Goal: Information Seeking & Learning: Learn about a topic

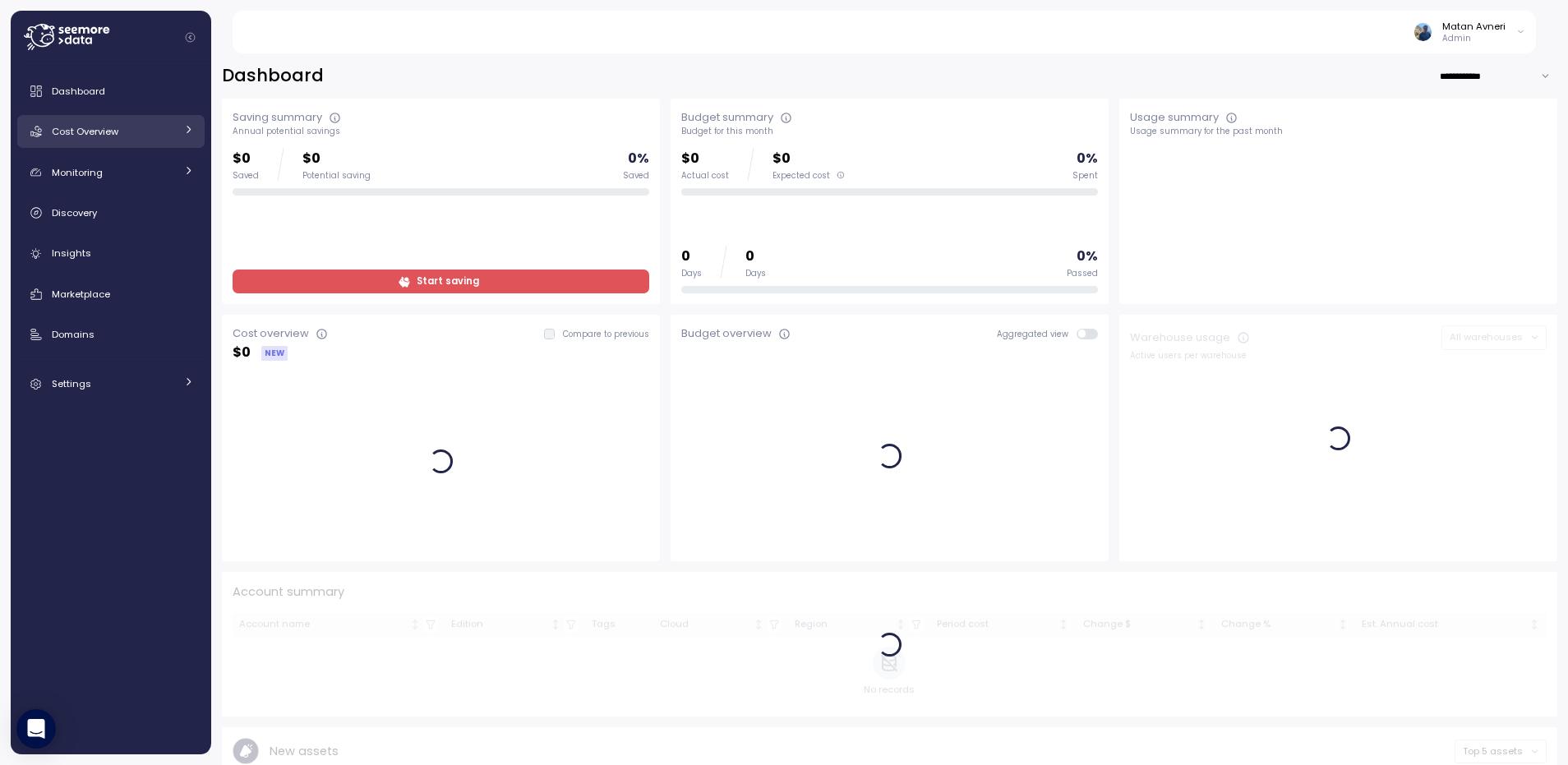
click at [127, 138] on div "Cost Overview" at bounding box center [114, 131] width 123 height 17
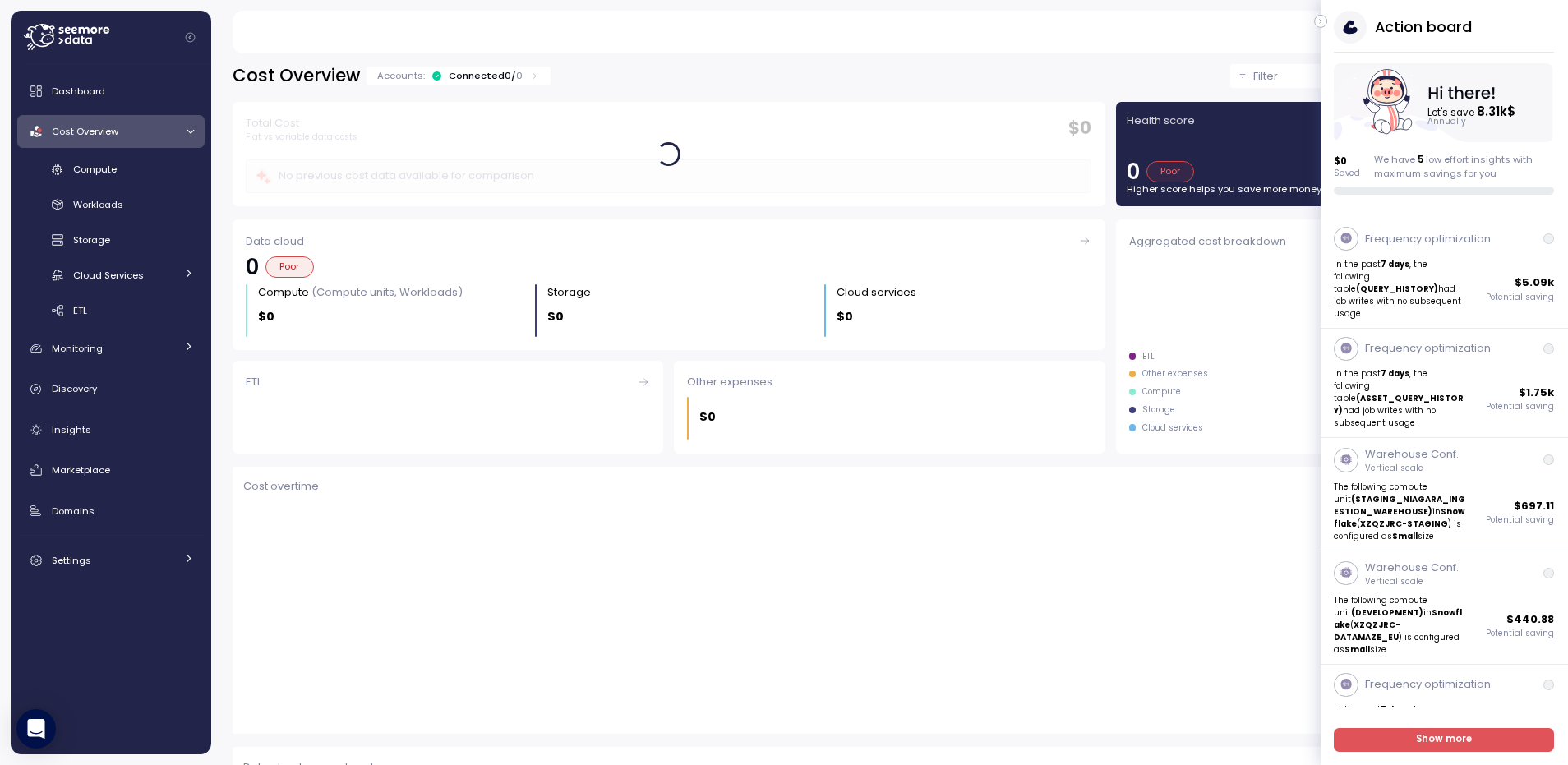
click at [1321, 20] on icon "button" at bounding box center [1321, 20] width 7 height 20
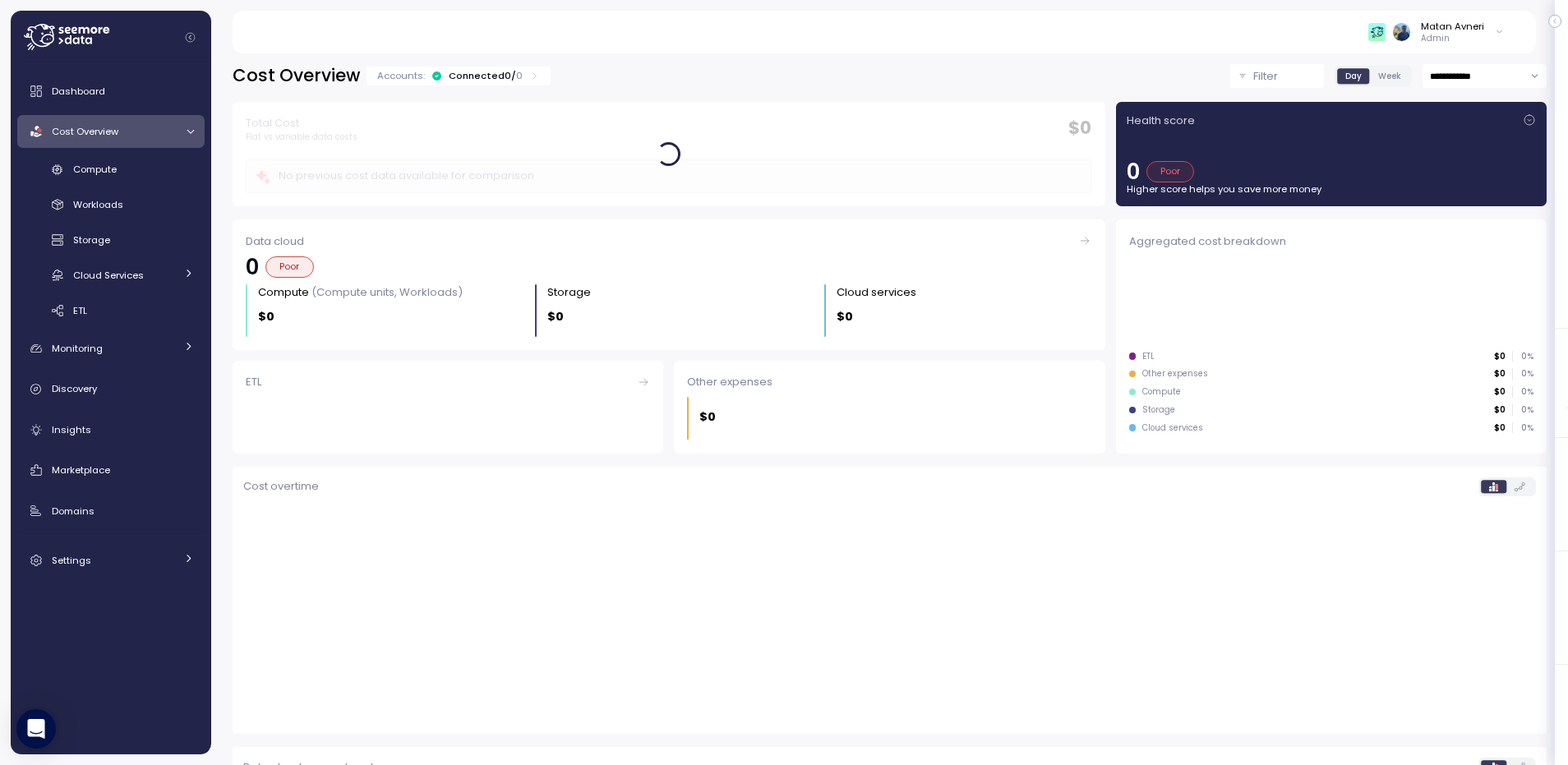
click at [1271, 74] on div "Filter" at bounding box center [1284, 76] width 62 height 17
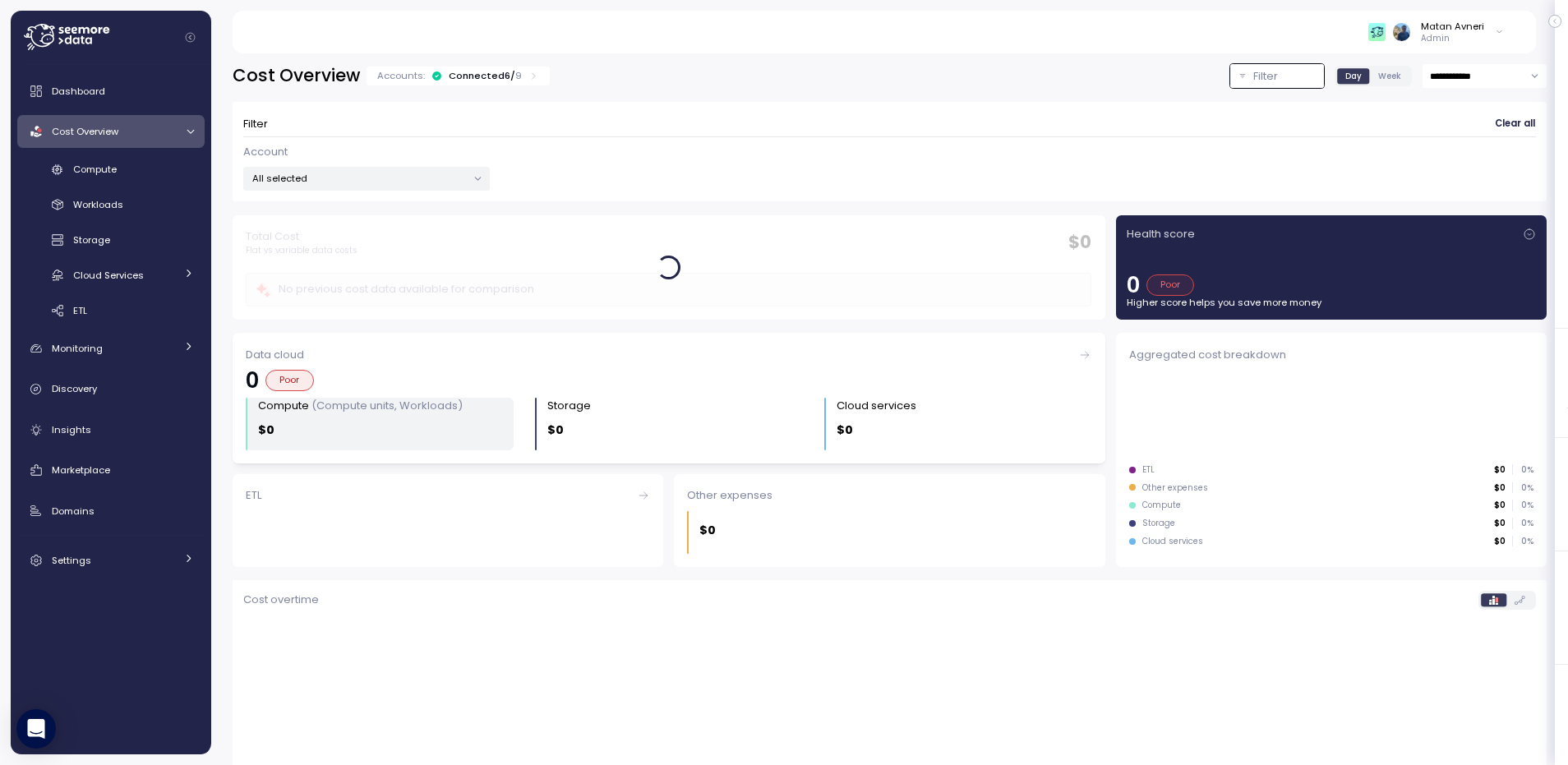
click at [375, 423] on div "$0" at bounding box center [385, 430] width 256 height 19
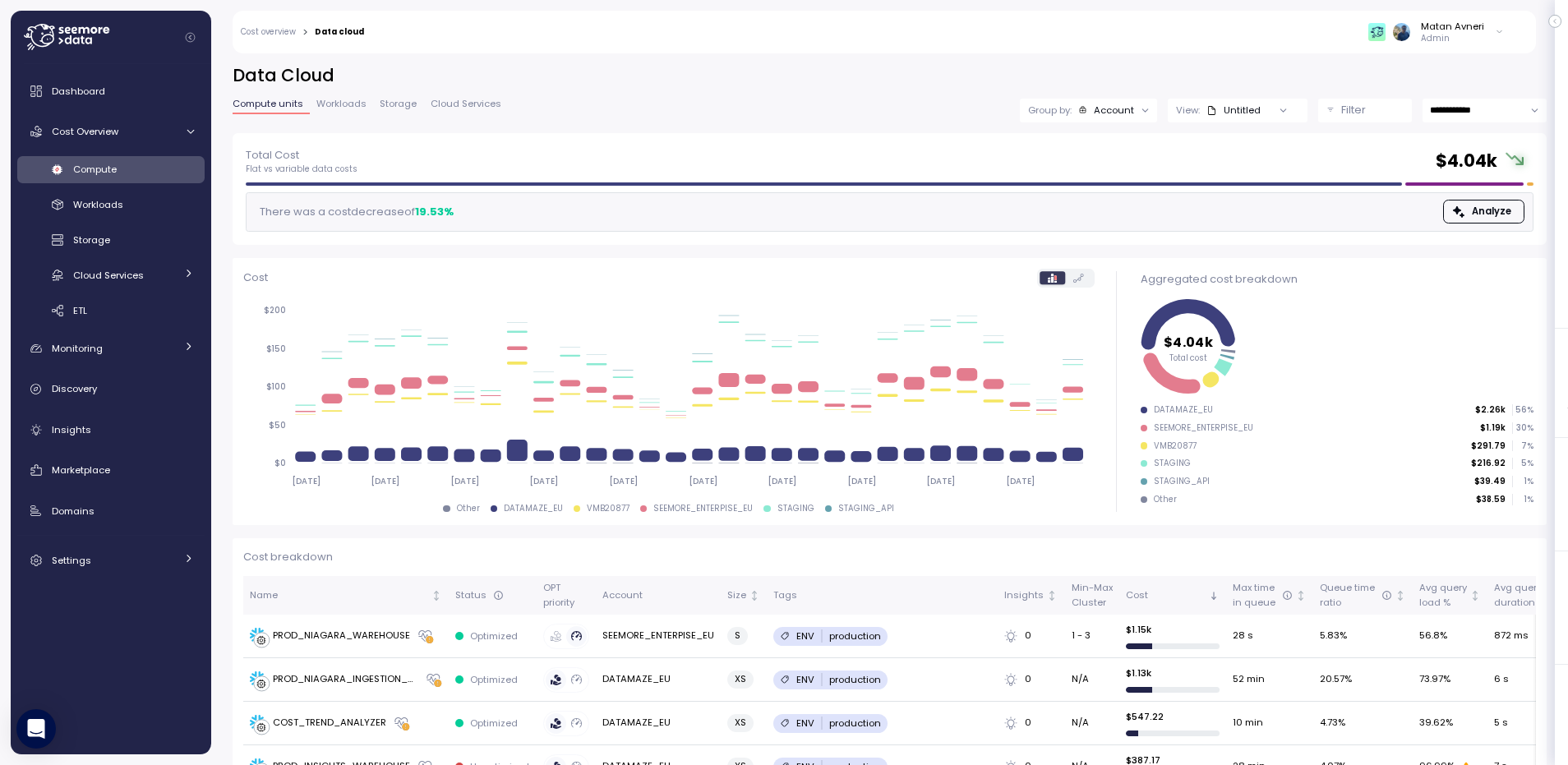
click at [1232, 109] on div "Untitled" at bounding box center [1233, 110] width 54 height 13
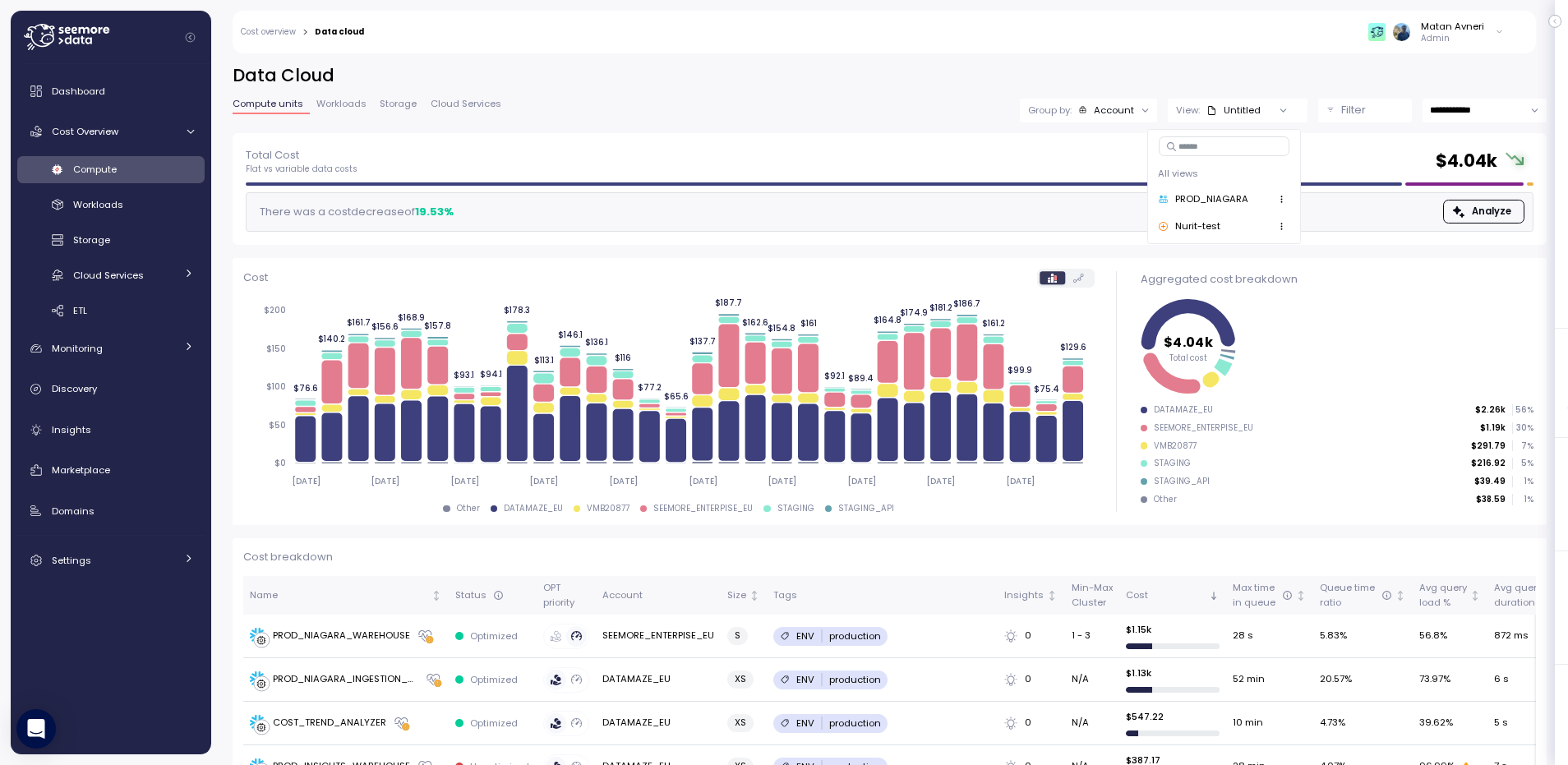
click at [1372, 113] on div "Filter" at bounding box center [1372, 110] width 62 height 17
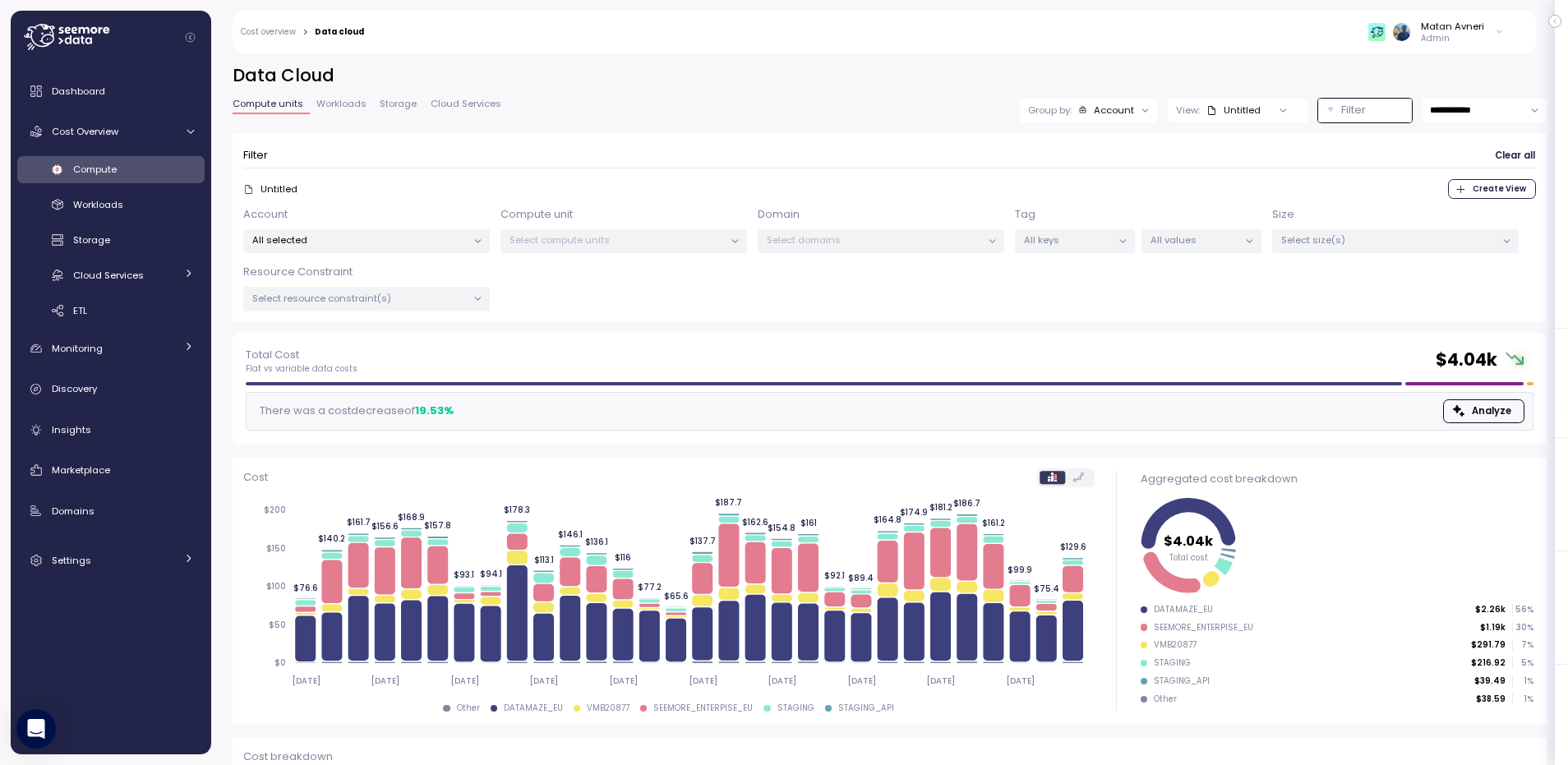
click at [1196, 243] on p "All values" at bounding box center [1194, 240] width 87 height 13
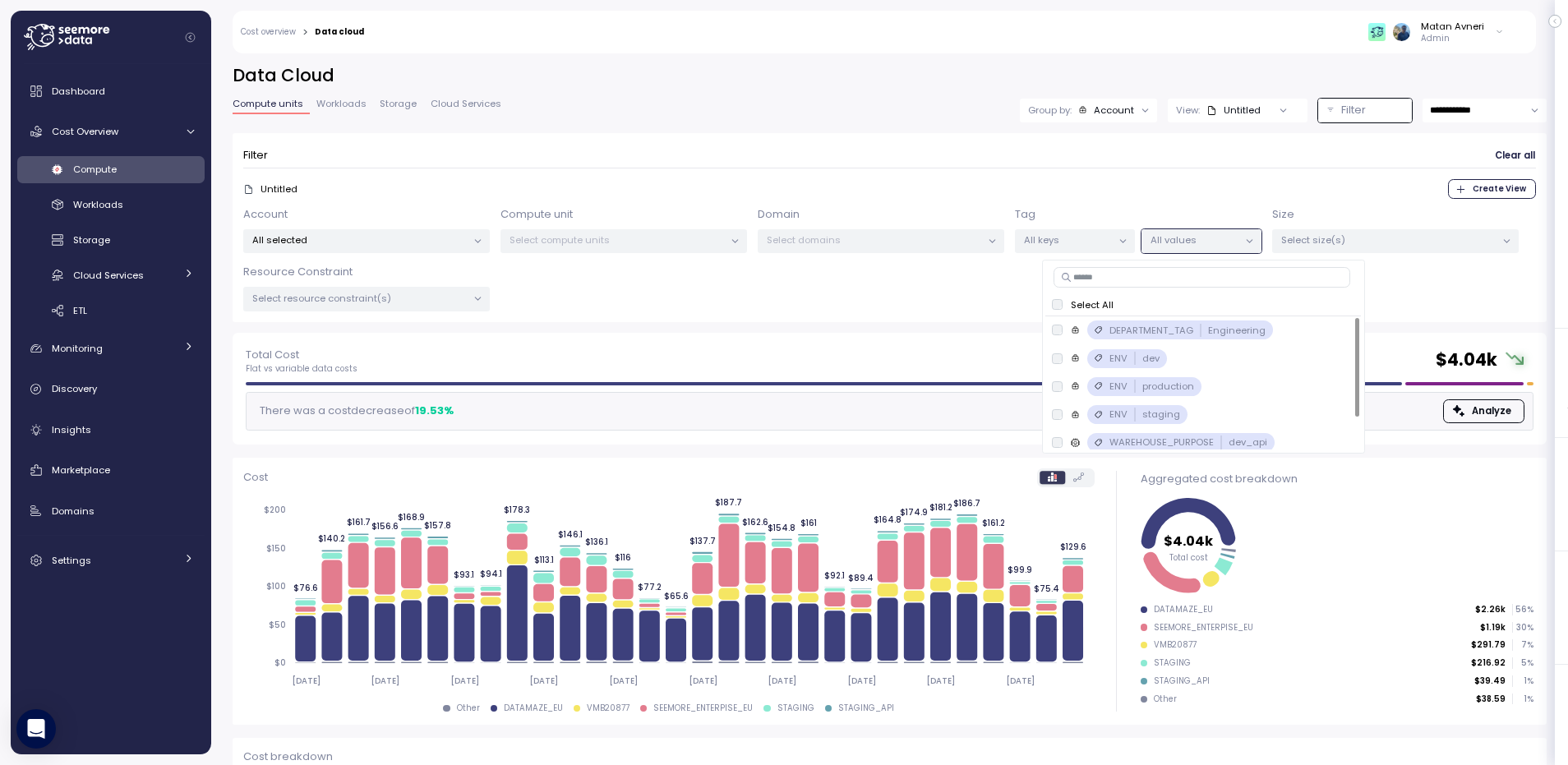
click at [1060, 235] on p "All keys" at bounding box center [1067, 240] width 87 height 13
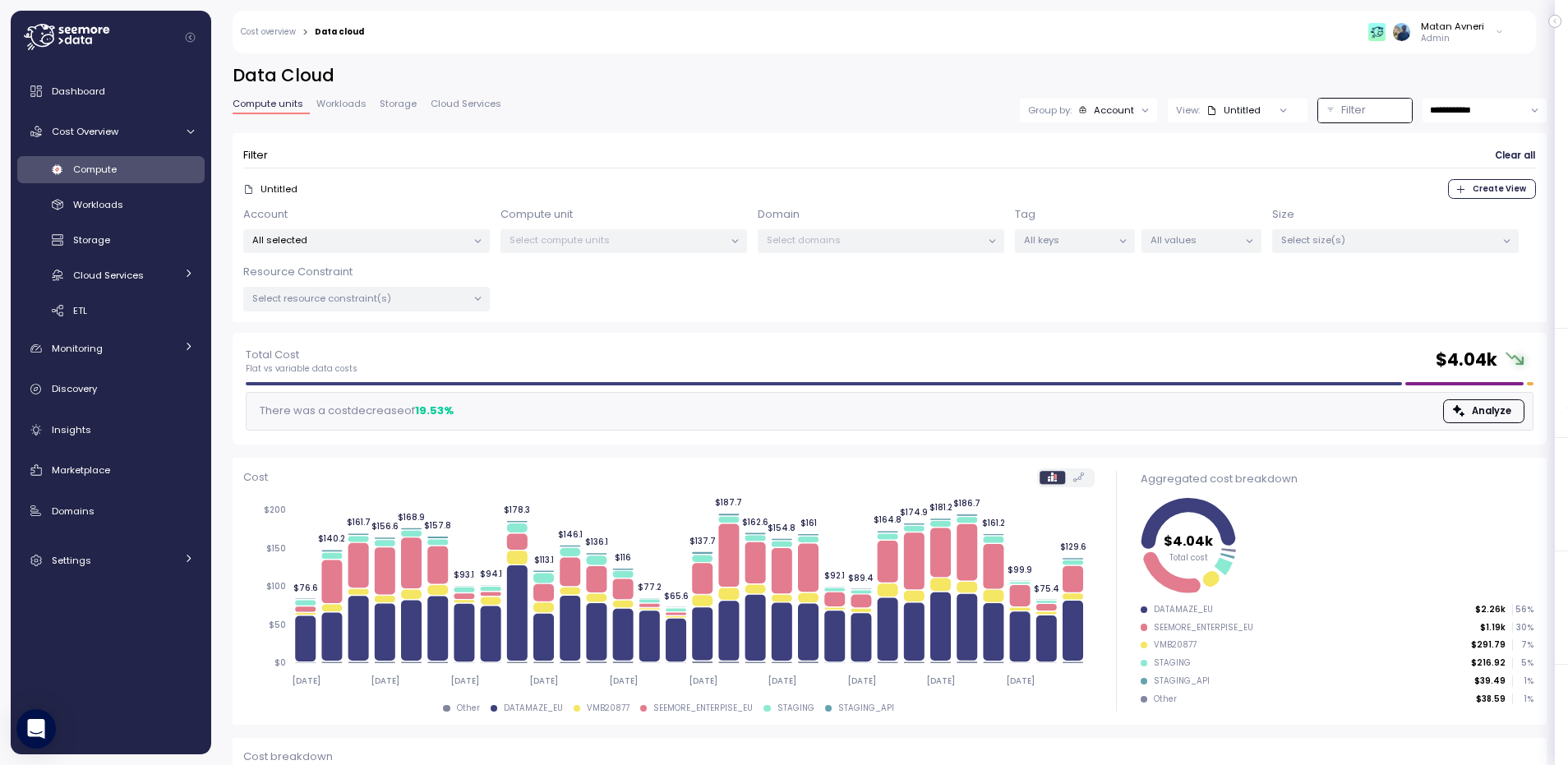
click at [1214, 248] on div "All values" at bounding box center [1201, 241] width 120 height 24
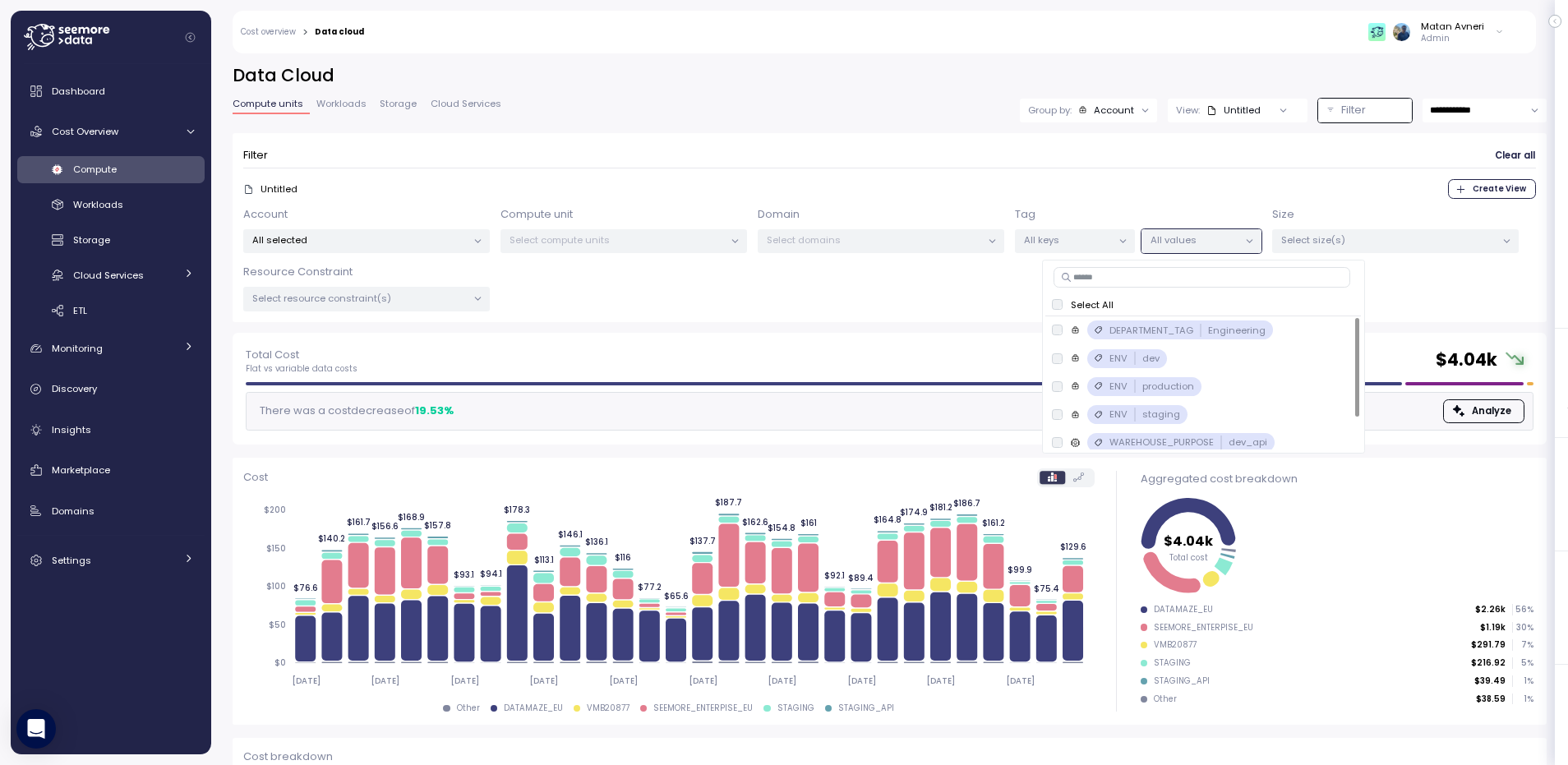
click at [1093, 113] on div "Account" at bounding box center [1113, 110] width 40 height 13
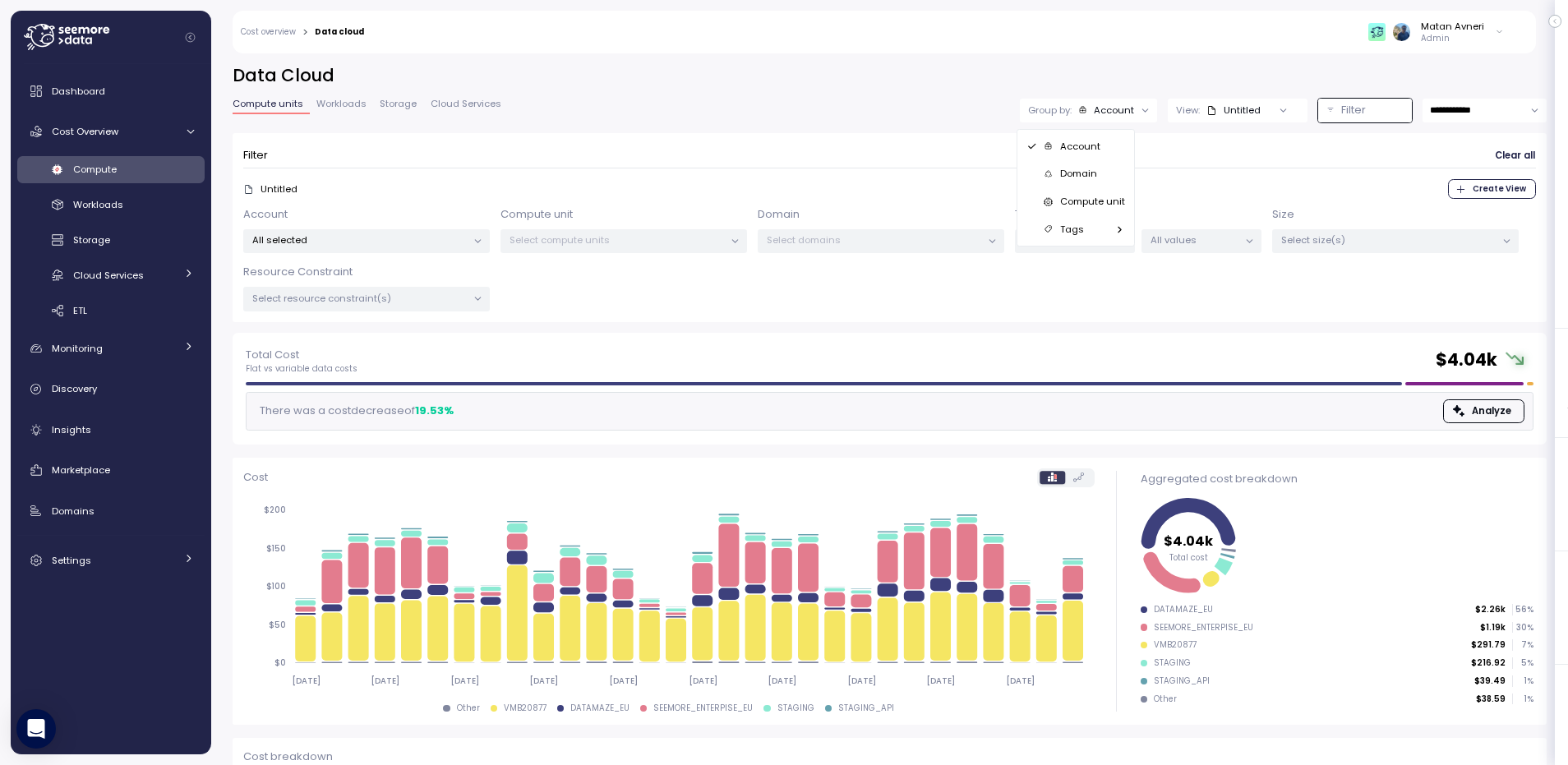
click at [1064, 228] on p "Tags" at bounding box center [1072, 229] width 24 height 13
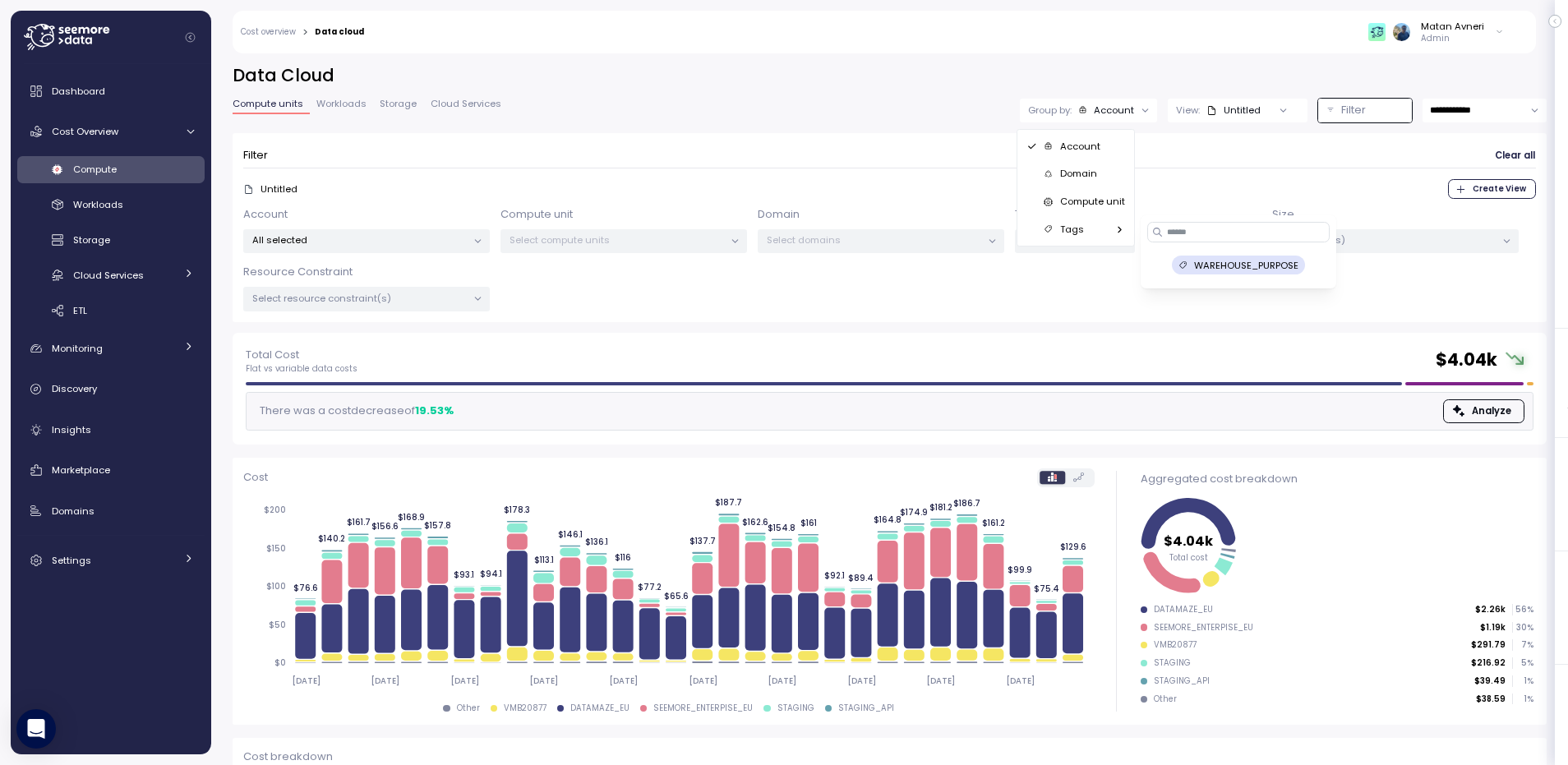
click at [1199, 266] on p "WAREHOUSE_PURPOSE" at bounding box center [1246, 265] width 104 height 13
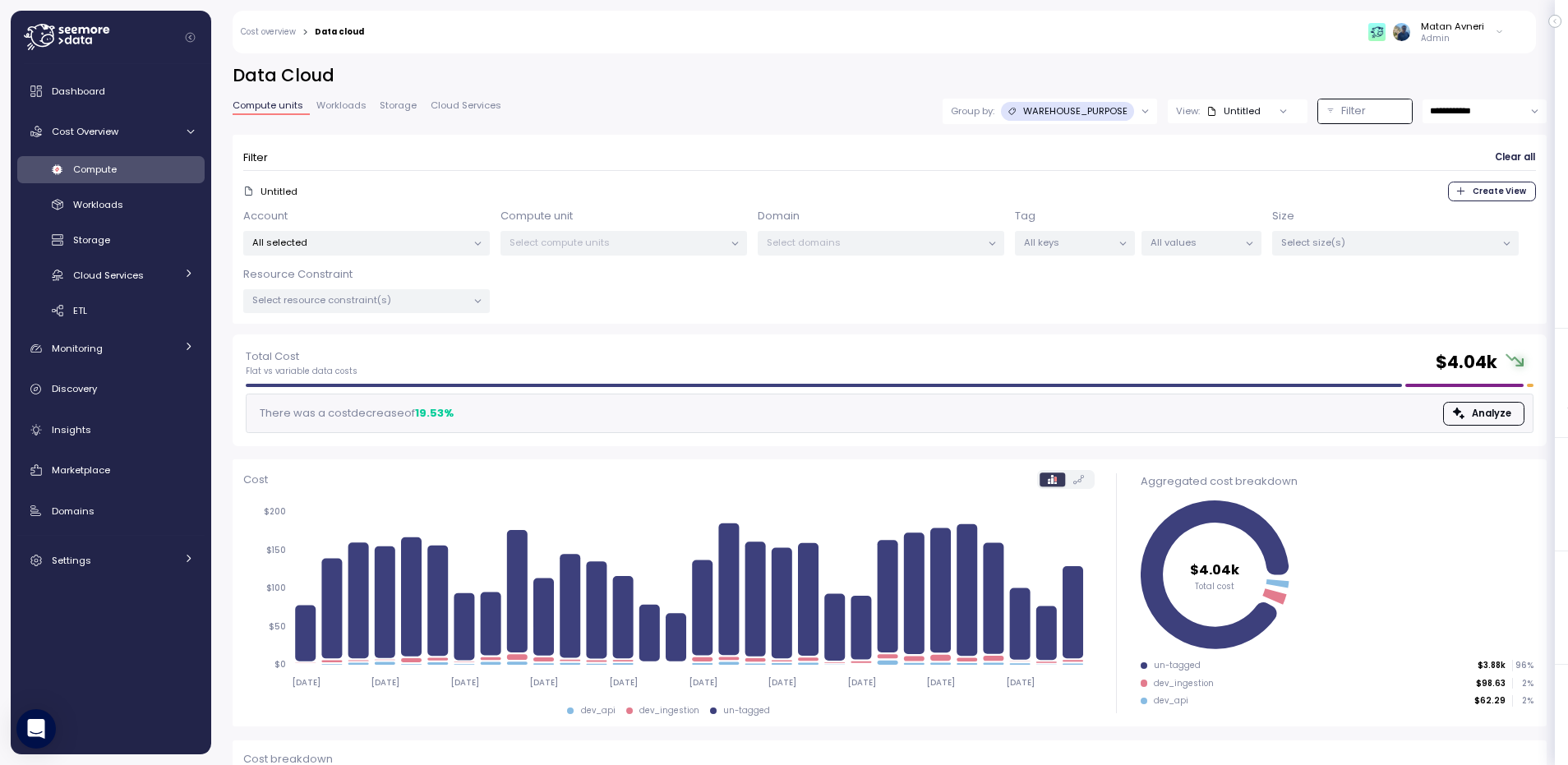
click at [1062, 113] on p "WAREHOUSE_PURPOSE" at bounding box center [1075, 111] width 104 height 13
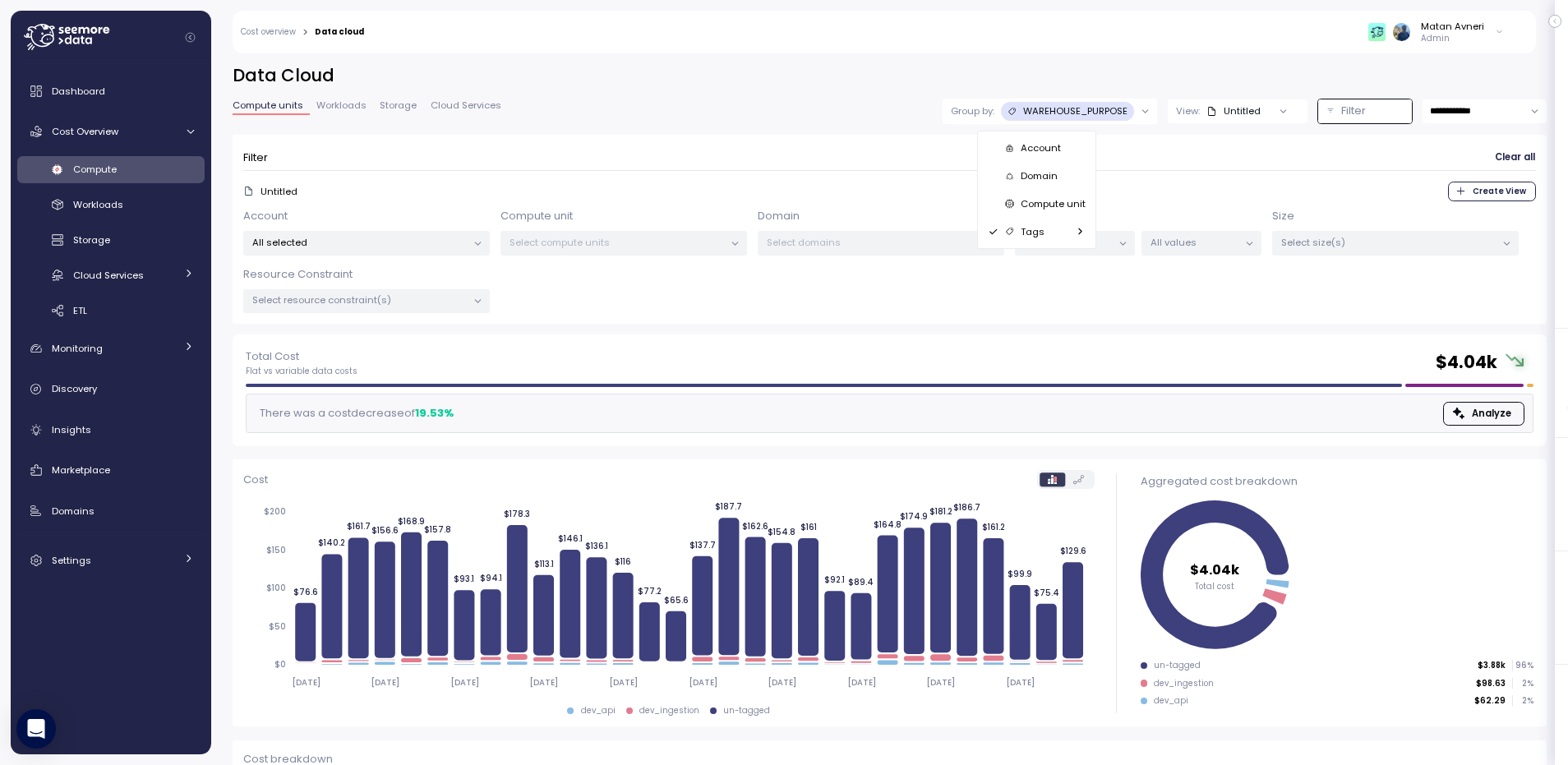
click at [1048, 215] on div "Compute unit" at bounding box center [1036, 204] width 112 height 28
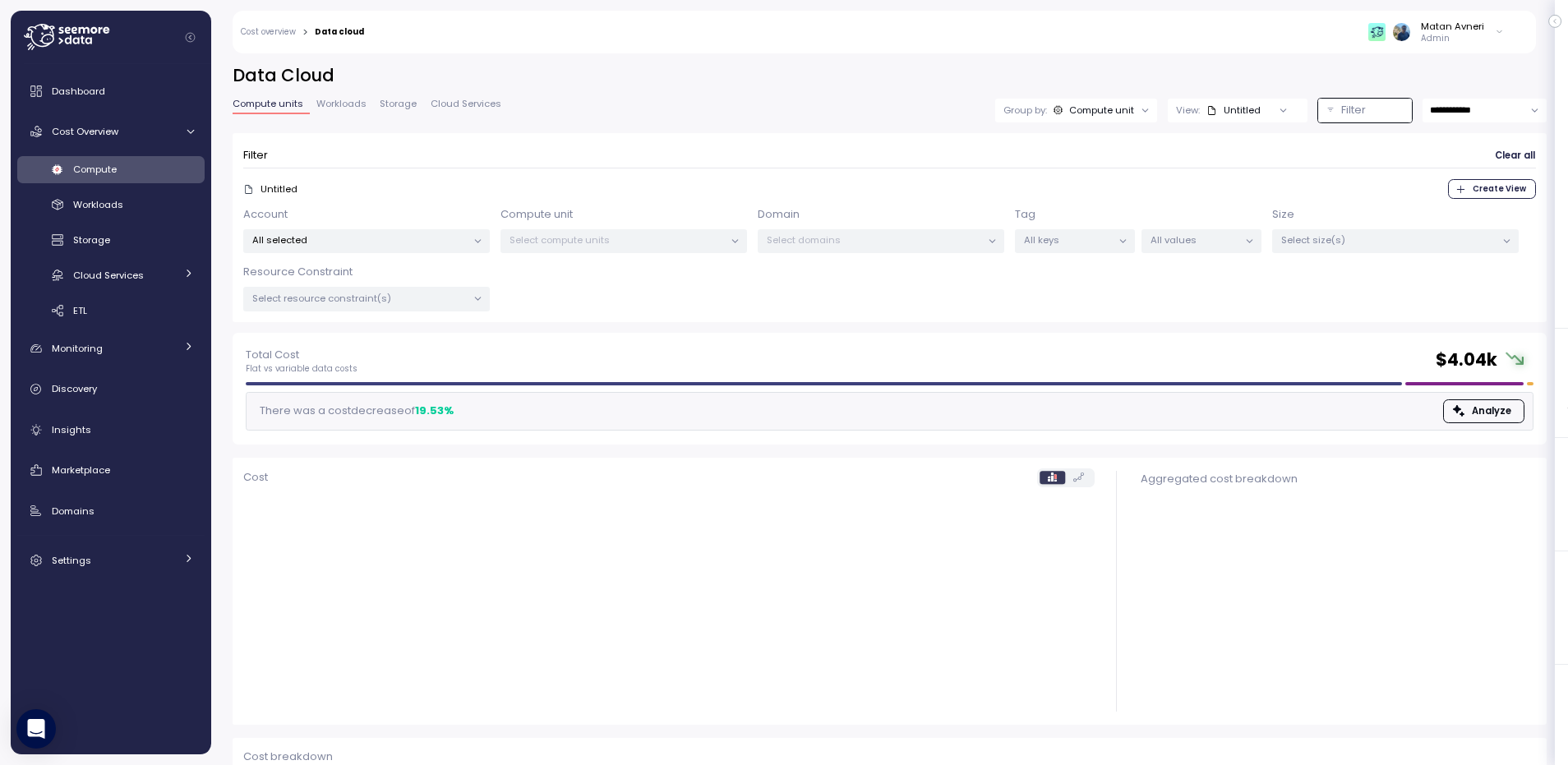
click at [1045, 226] on div "Tag All keys" at bounding box center [1075, 230] width 120 height 47
click at [1053, 121] on div "Group by: Compute unit" at bounding box center [1076, 111] width 162 height 24
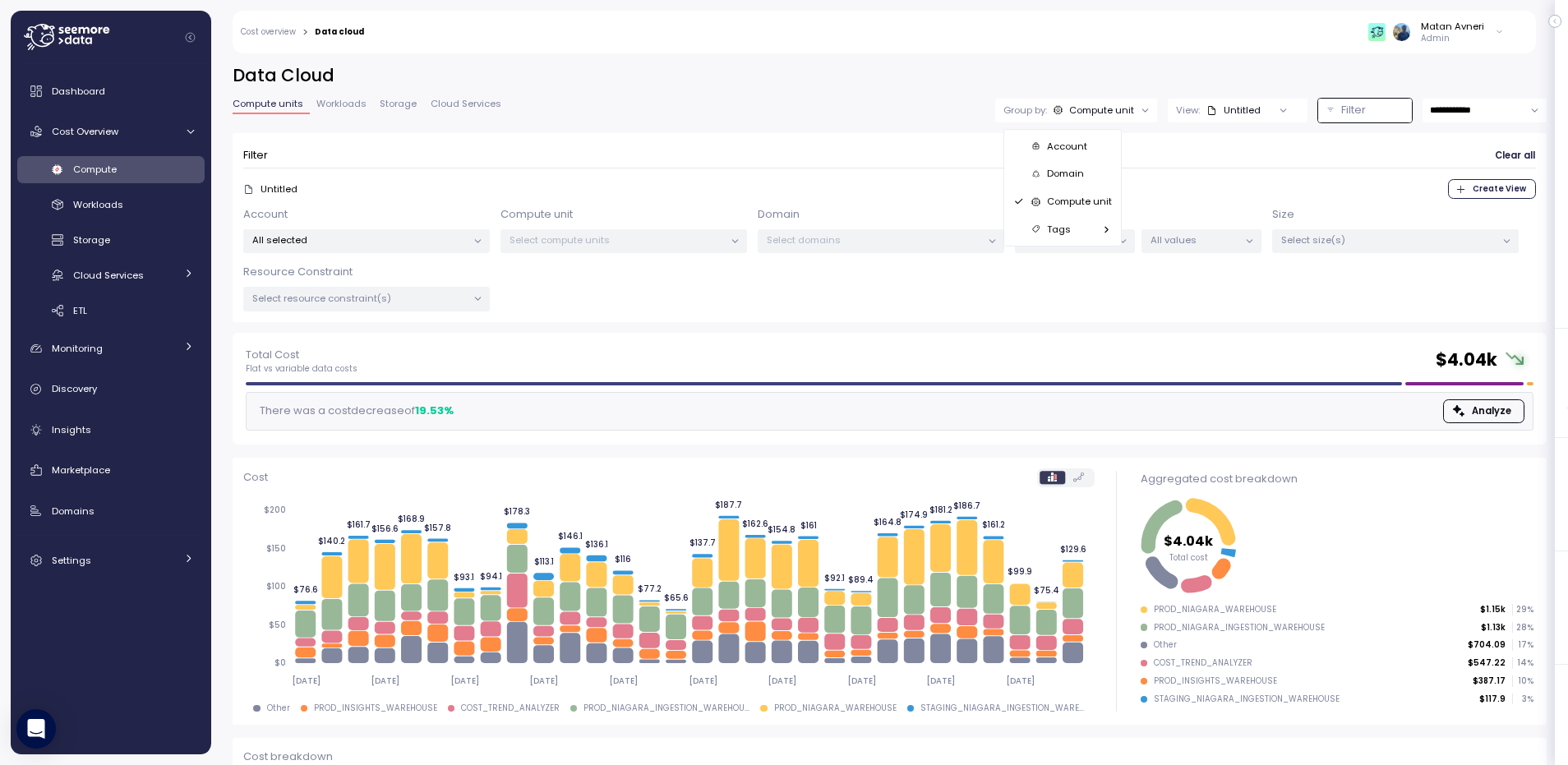
click at [1056, 221] on div "Tags" at bounding box center [1042, 229] width 58 height 20
